Goal: Task Accomplishment & Management: Manage account settings

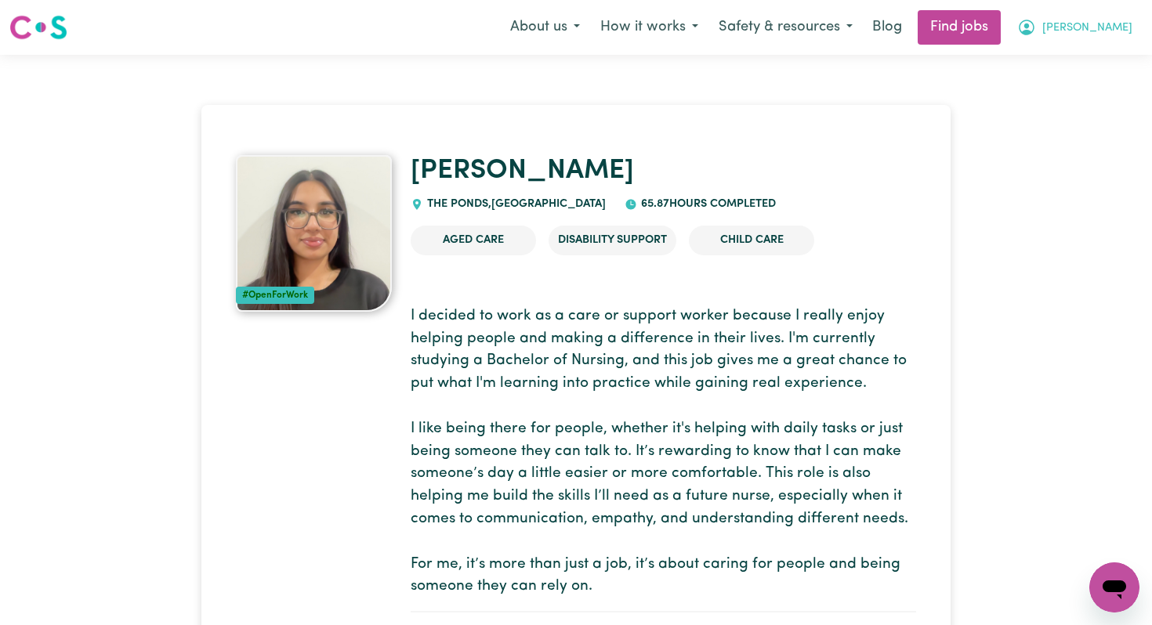
click at [1034, 27] on icon "My Account" at bounding box center [1027, 28] width 16 height 16
click at [1083, 81] on link "My Dashboard" at bounding box center [1080, 90] width 124 height 30
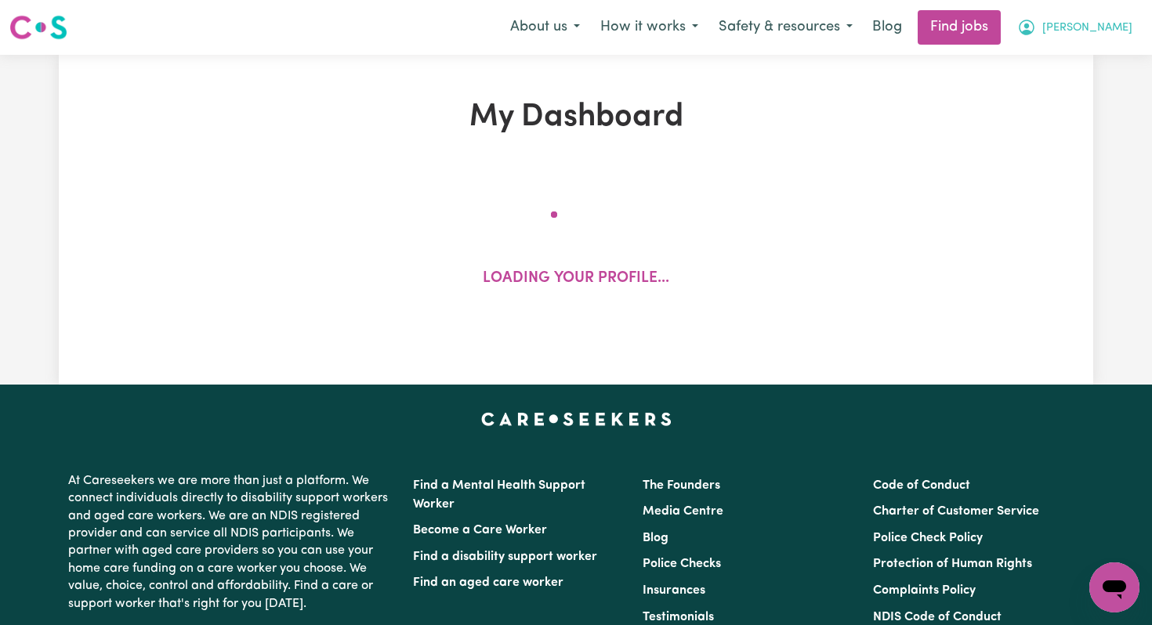
click at [1092, 23] on span "[PERSON_NAME]" at bounding box center [1087, 28] width 90 height 17
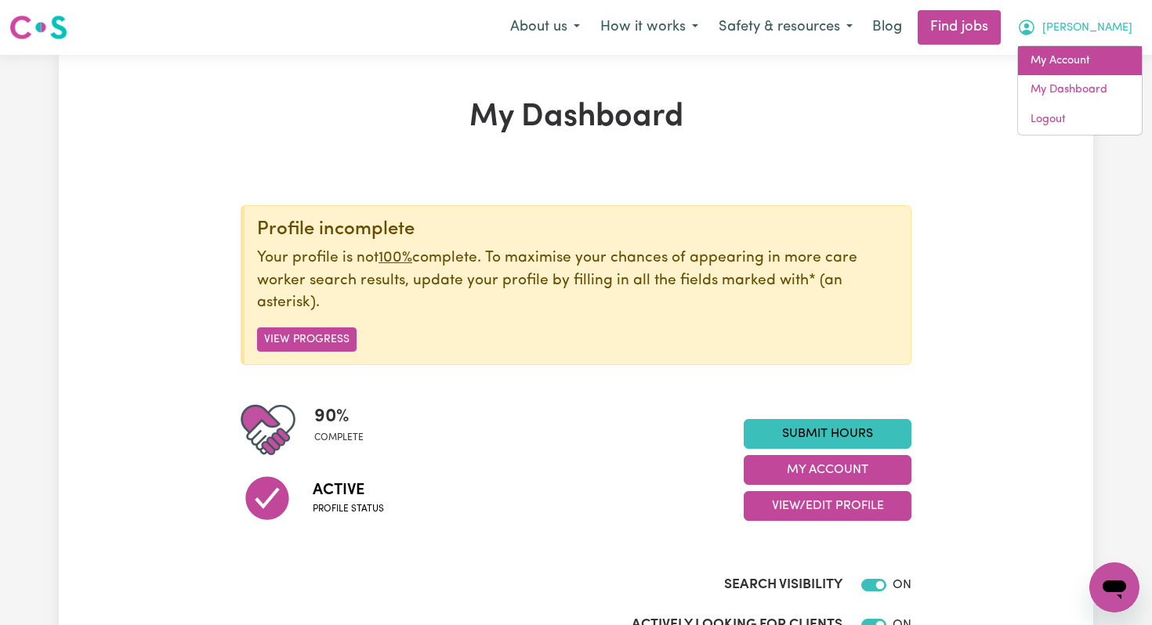
click at [1082, 67] on link "My Account" at bounding box center [1080, 61] width 124 height 30
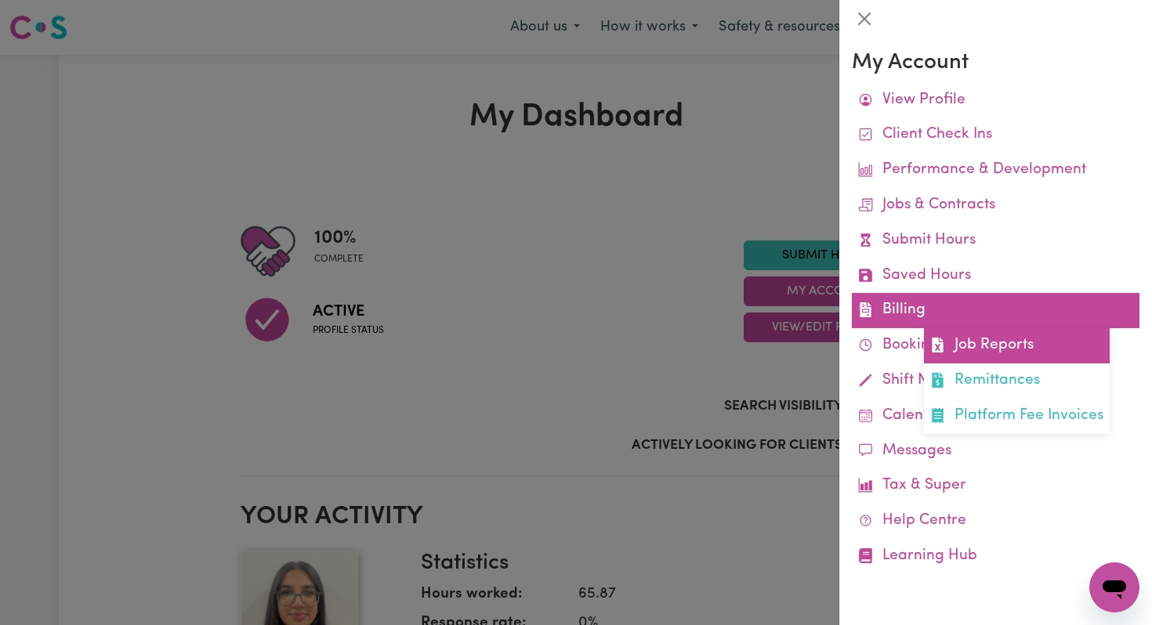
click at [970, 350] on link "Job Reports" at bounding box center [1017, 345] width 186 height 35
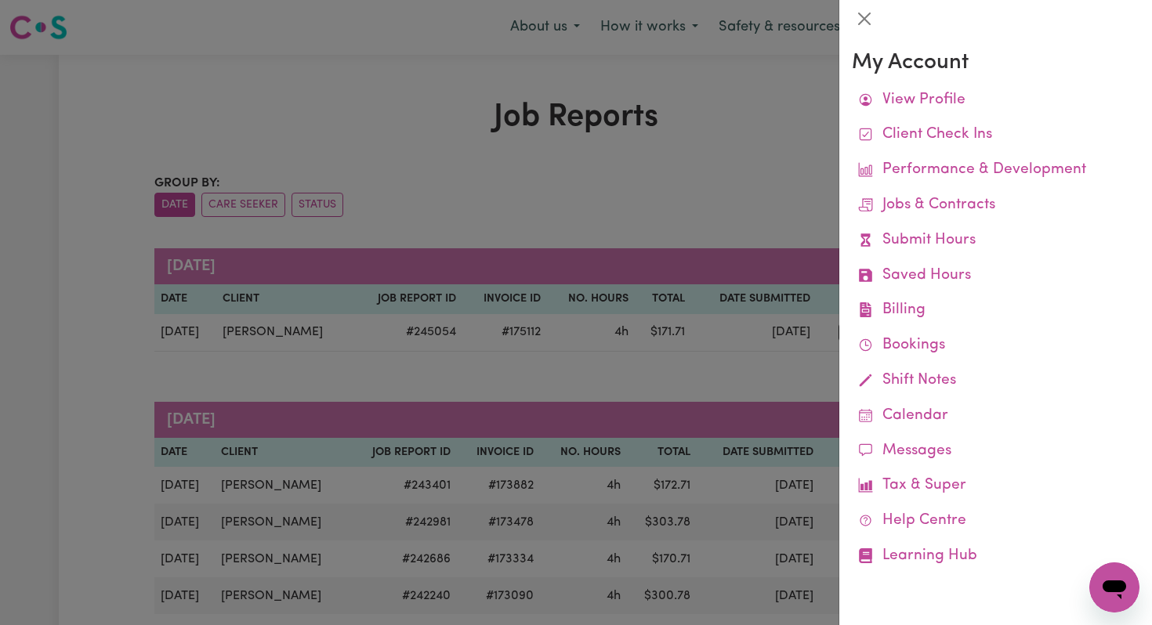
click at [765, 205] on div at bounding box center [576, 312] width 1152 height 625
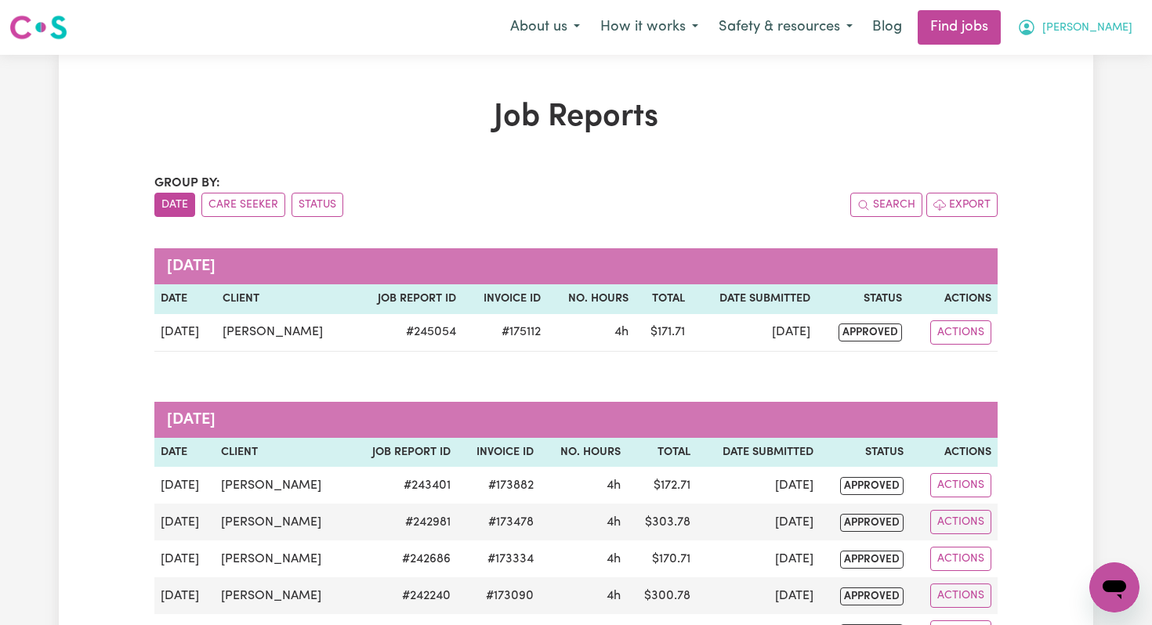
click at [1084, 20] on button "[PERSON_NAME]" at bounding box center [1075, 27] width 136 height 33
click at [1048, 66] on link "My Account" at bounding box center [1080, 61] width 124 height 30
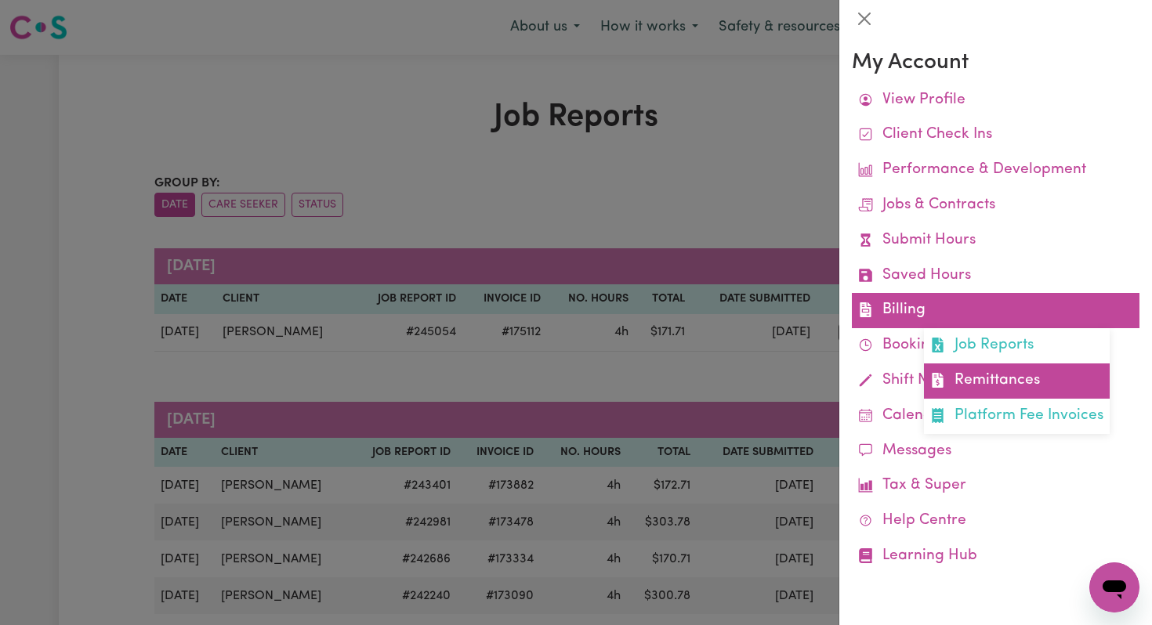
click at [964, 386] on link "Remittances" at bounding box center [1017, 381] width 186 height 35
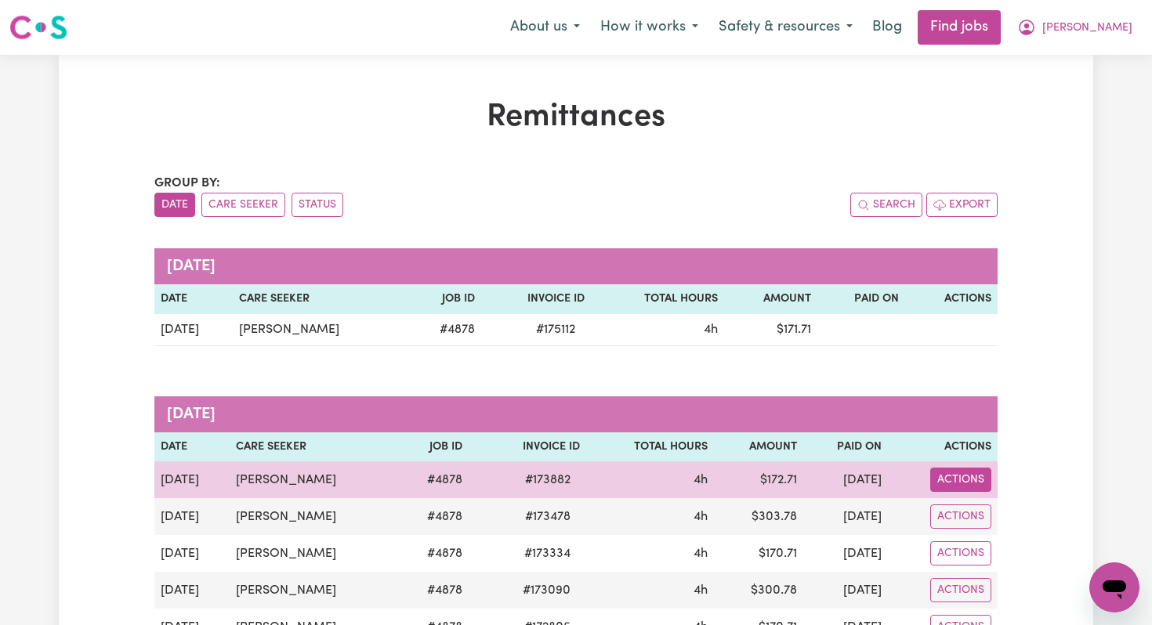
click at [945, 472] on button "Actions" at bounding box center [960, 480] width 61 height 24
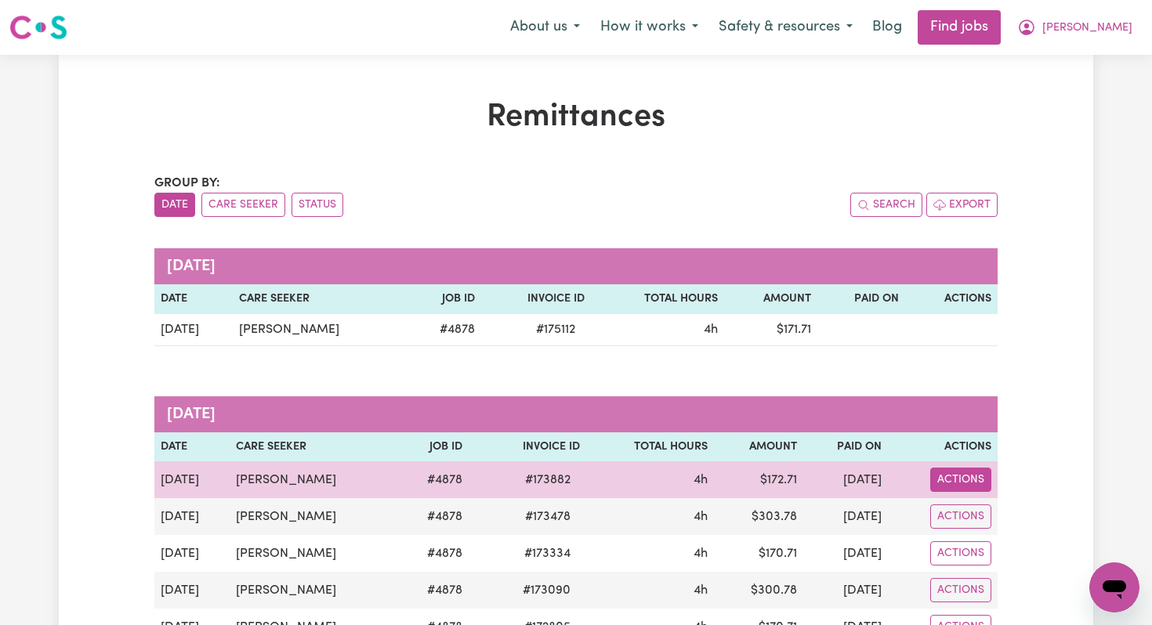
click at [941, 483] on button "Actions" at bounding box center [960, 480] width 61 height 24
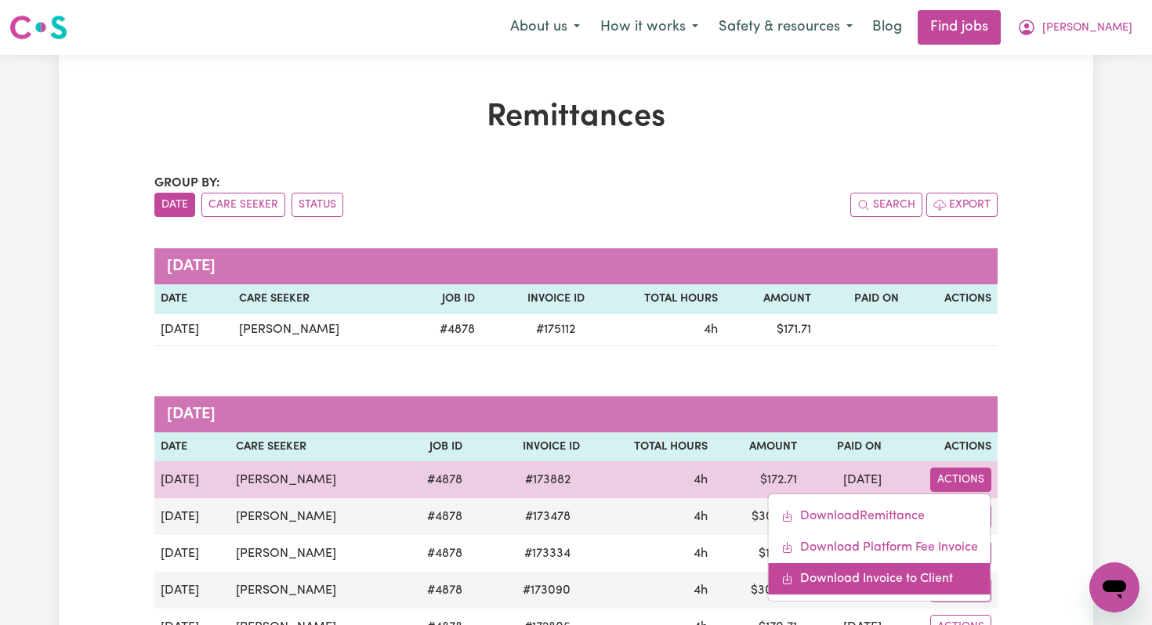
click at [943, 580] on link "Download Invoice to Client" at bounding box center [880, 578] width 222 height 31
